Goal: Download file/media

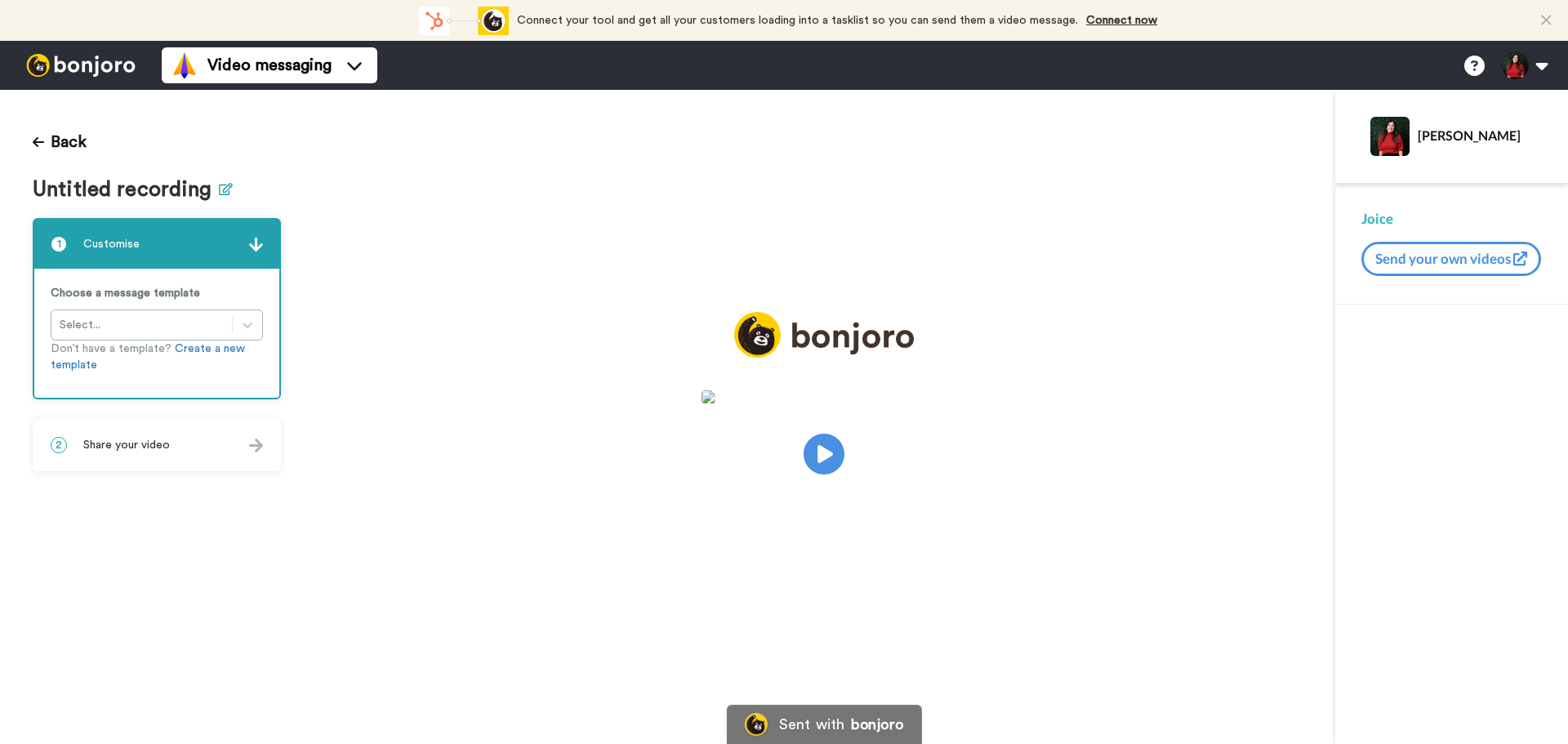
click at [219, 190] on icon at bounding box center [226, 189] width 14 height 12
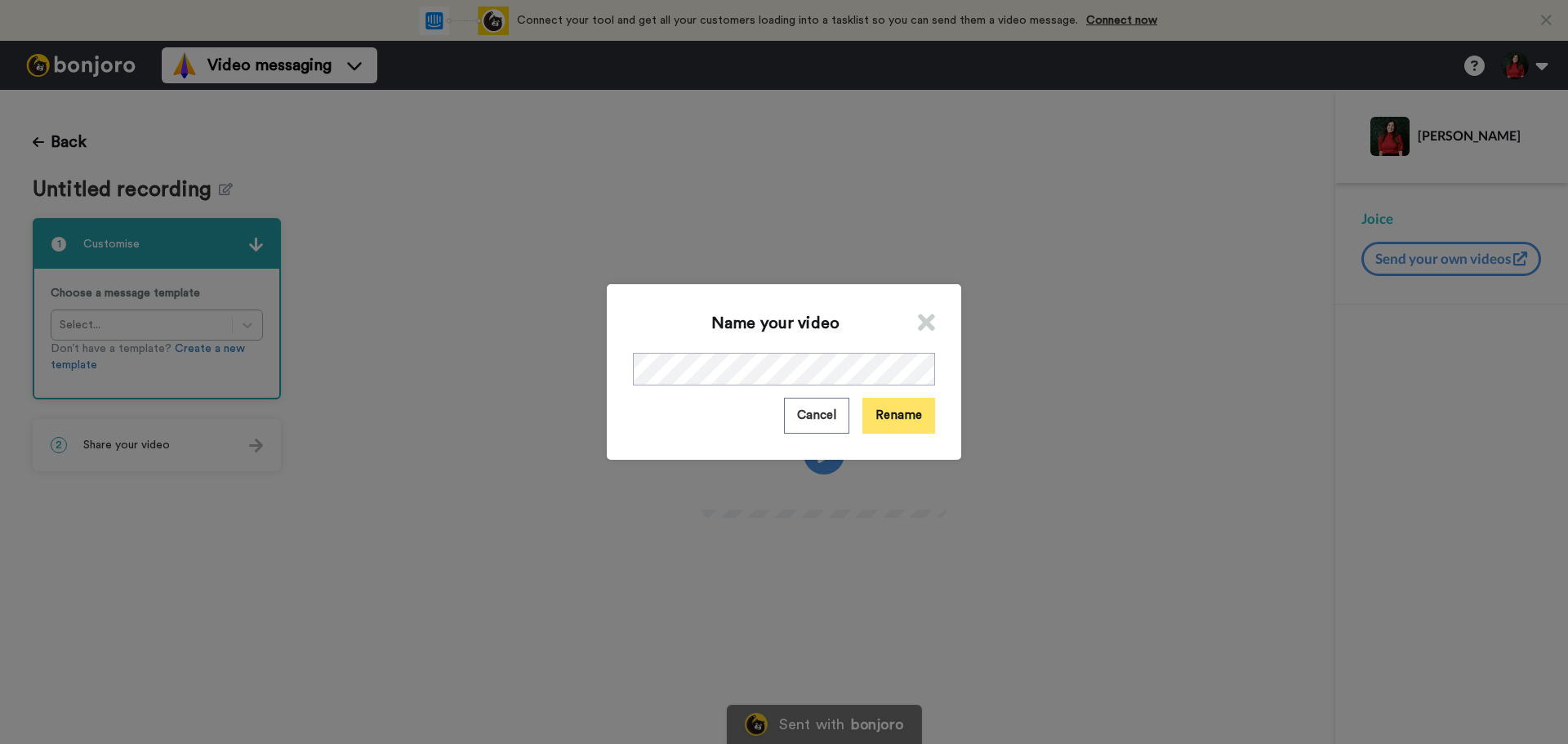
click at [912, 423] on button "Rename" at bounding box center [898, 415] width 73 height 35
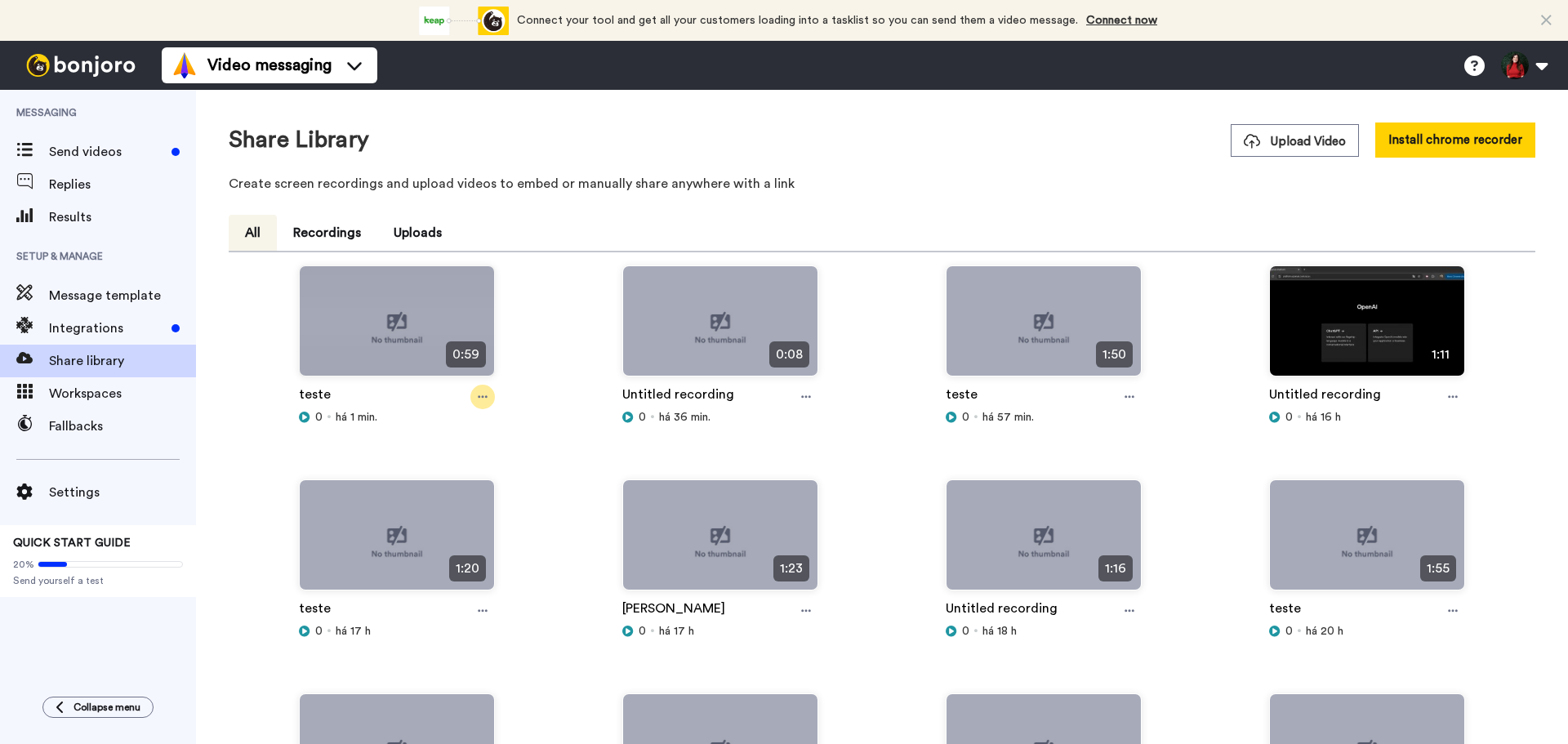
click at [479, 391] on div at bounding box center [482, 397] width 25 height 25
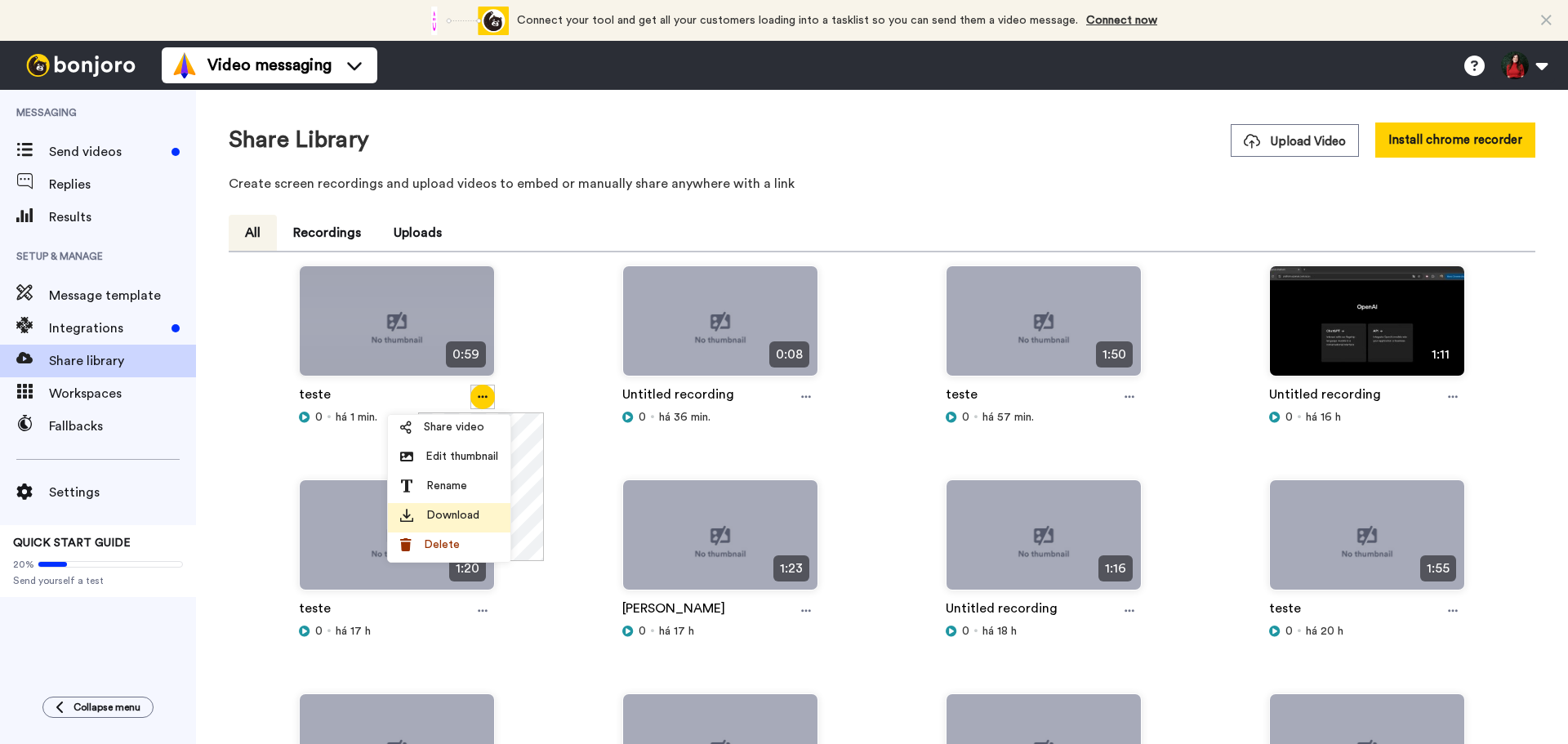
click at [473, 517] on span "Download" at bounding box center [452, 515] width 53 height 16
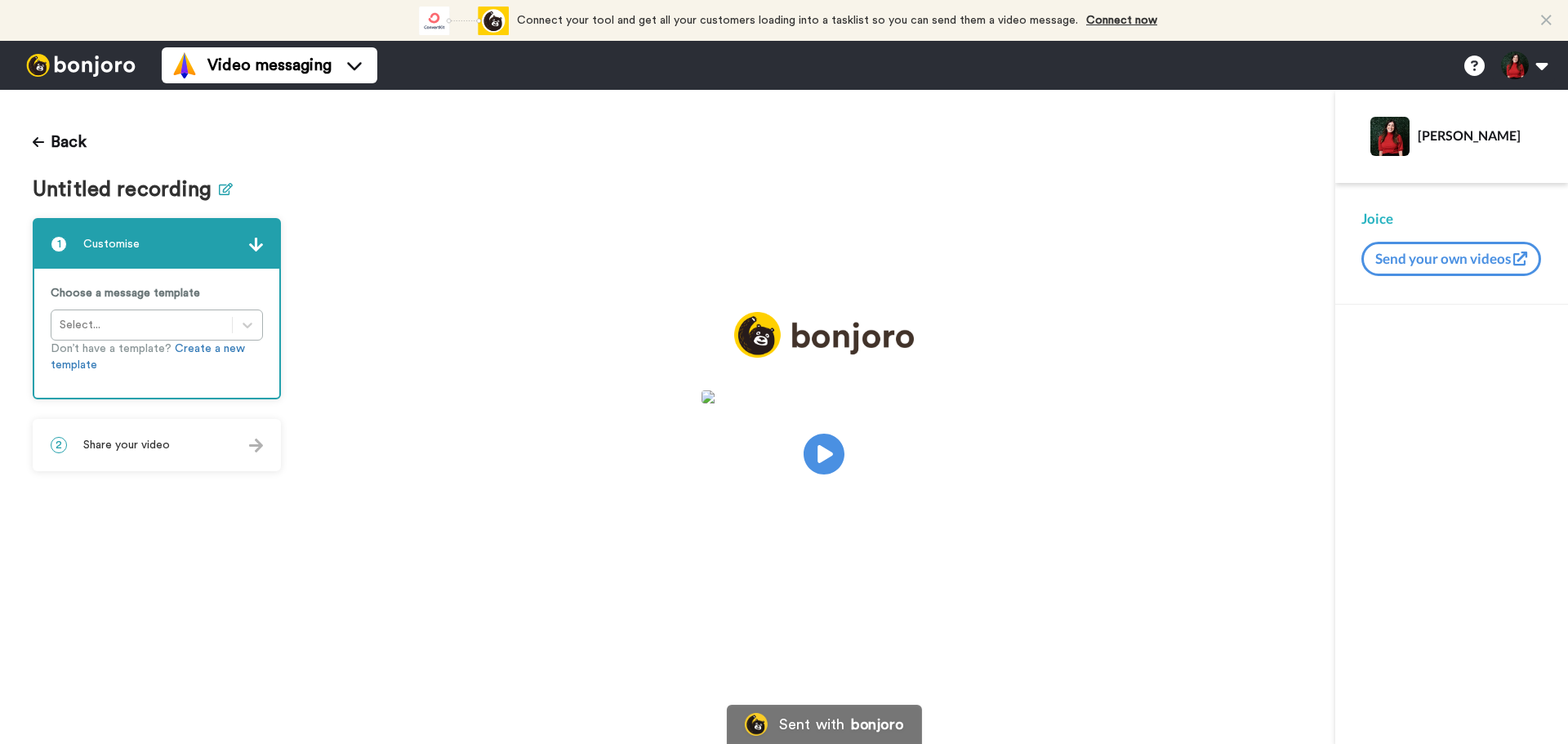
click at [219, 181] on button at bounding box center [226, 190] width 14 height 24
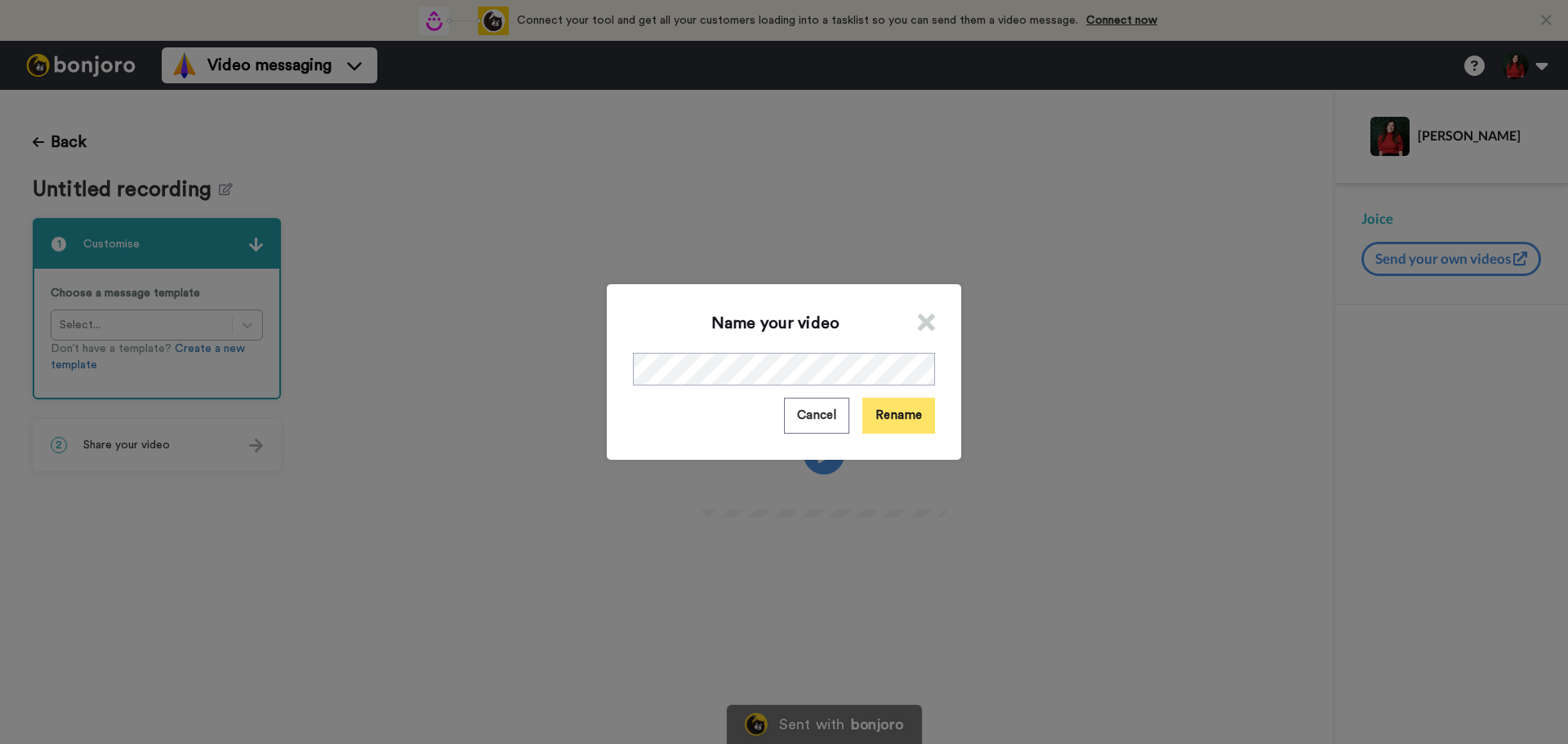
drag, startPoint x: 921, startPoint y: 419, endPoint x: 782, endPoint y: 318, distance: 171.8
click at [920, 419] on button "Rename" at bounding box center [898, 415] width 73 height 35
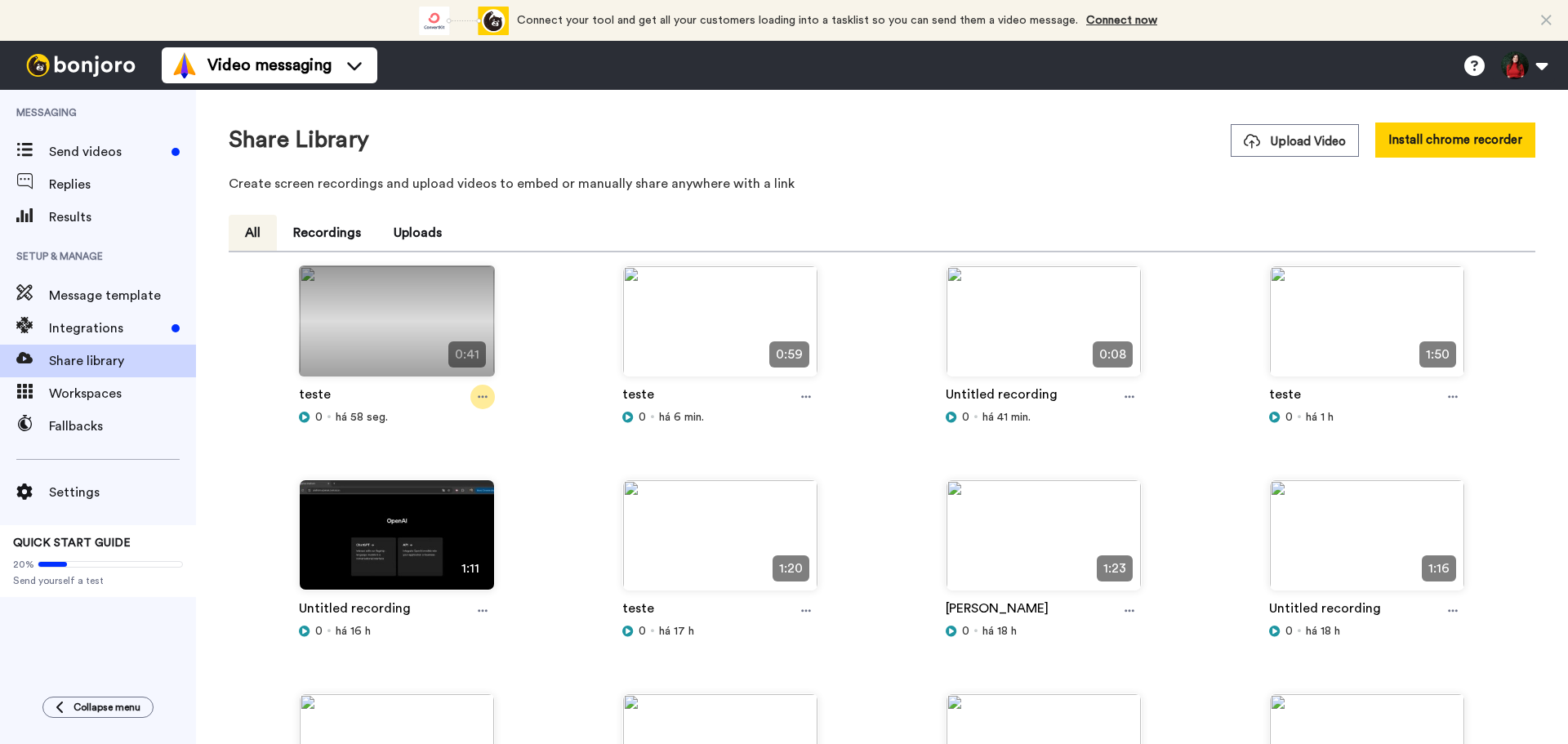
click at [485, 404] on div at bounding box center [482, 397] width 25 height 25
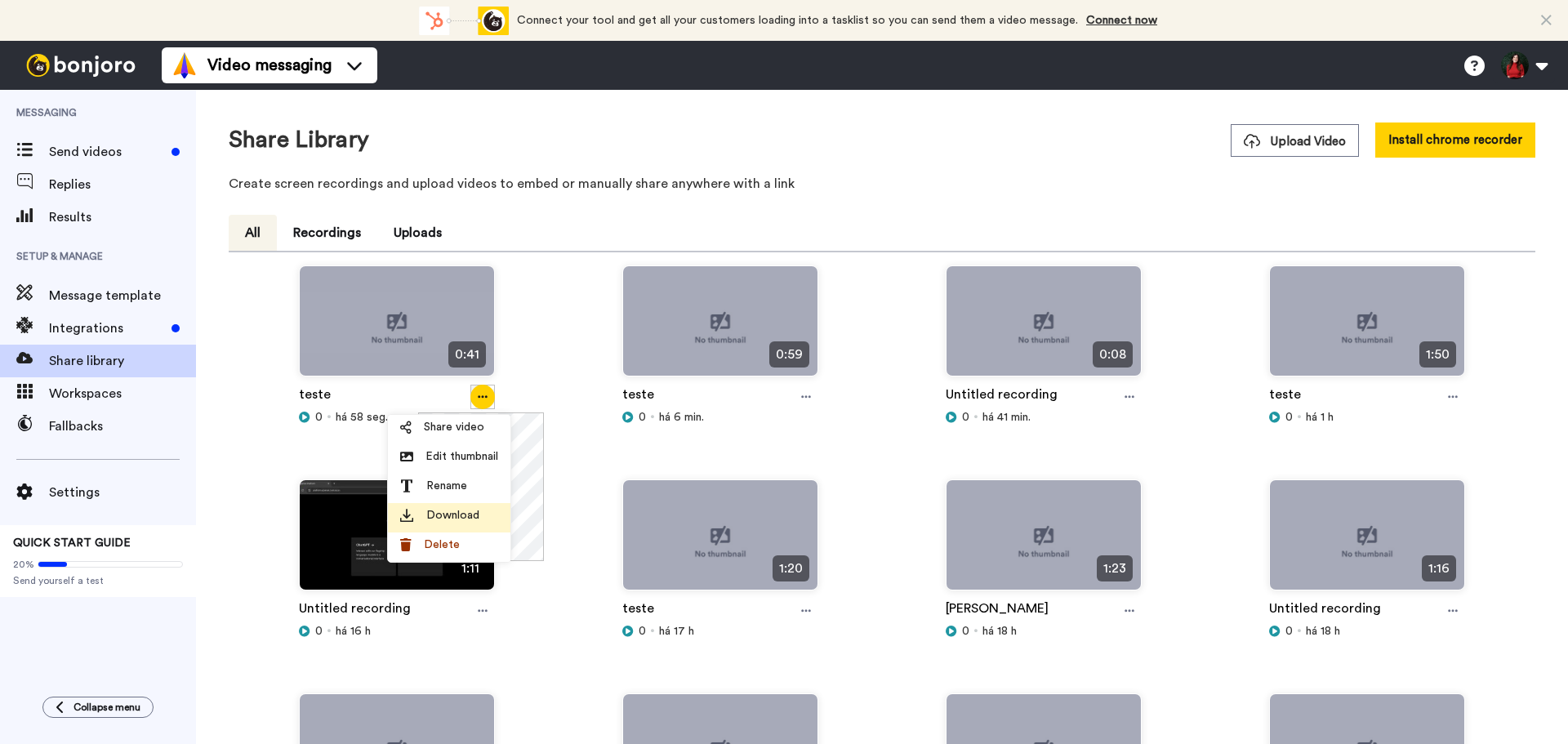
click at [477, 516] on div "Download" at bounding box center [448, 515] width 98 height 16
